Goal: Information Seeking & Learning: Learn about a topic

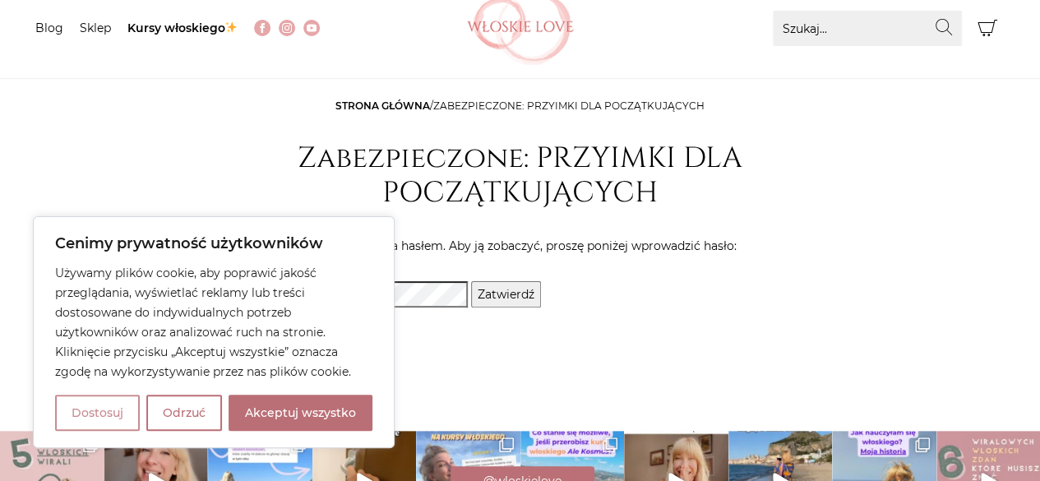
scroll to position [164, 0]
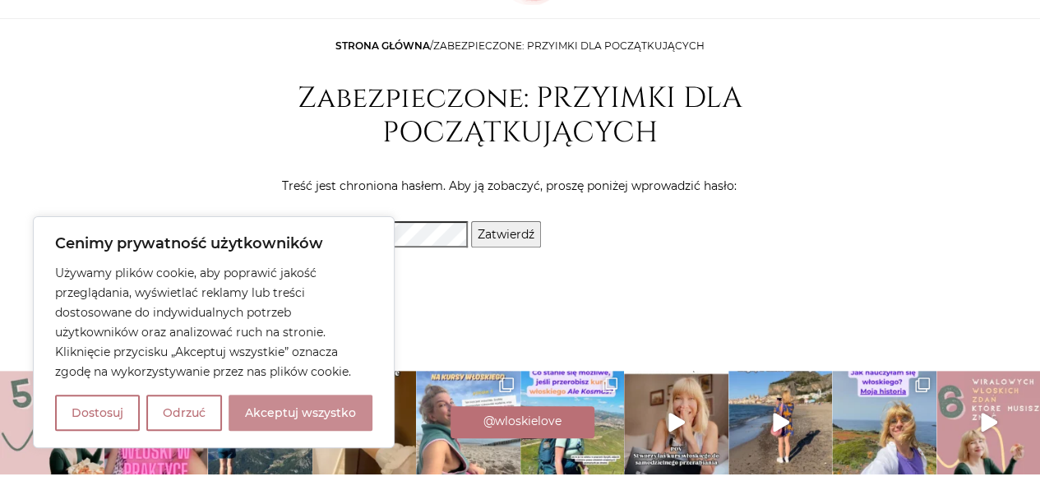
click at [265, 415] on button "Akceptuj wszystko" at bounding box center [301, 413] width 144 height 36
checkbox input "true"
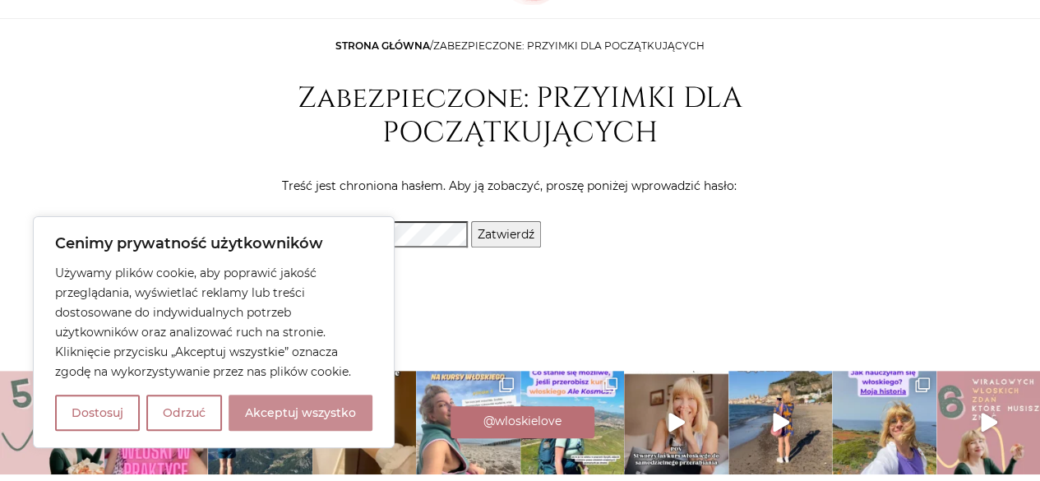
checkbox input "true"
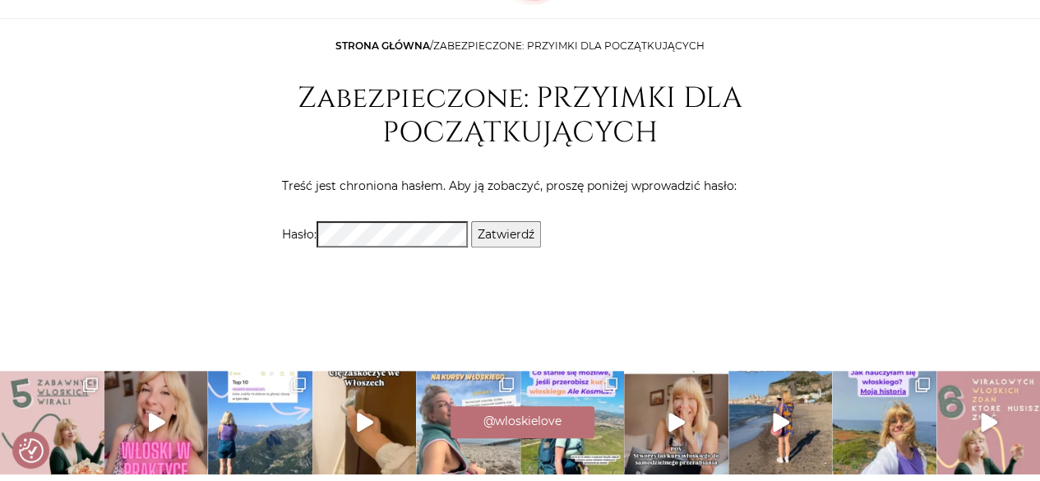
click at [520, 233] on input "Zatwierdź" at bounding box center [506, 234] width 70 height 26
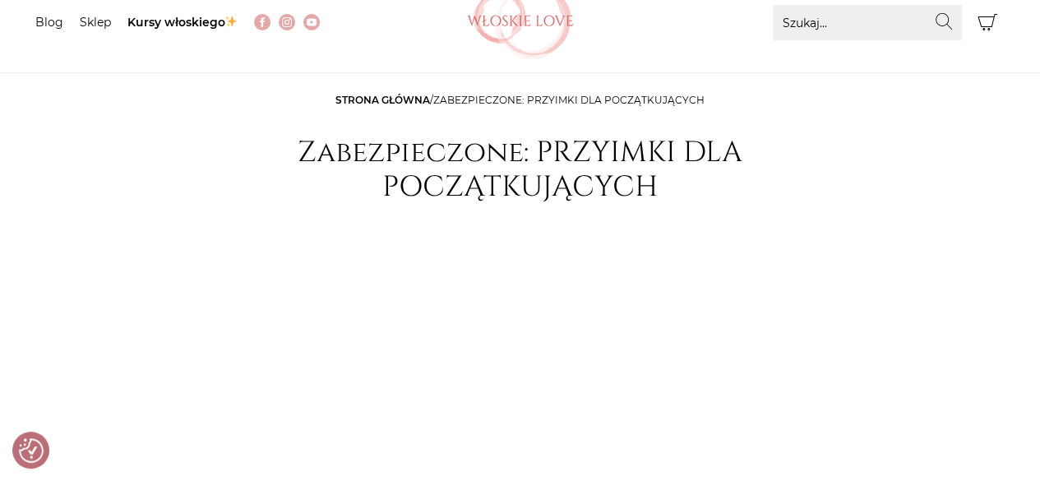
scroll to position [247, 0]
